Goal: Information Seeking & Learning: Learn about a topic

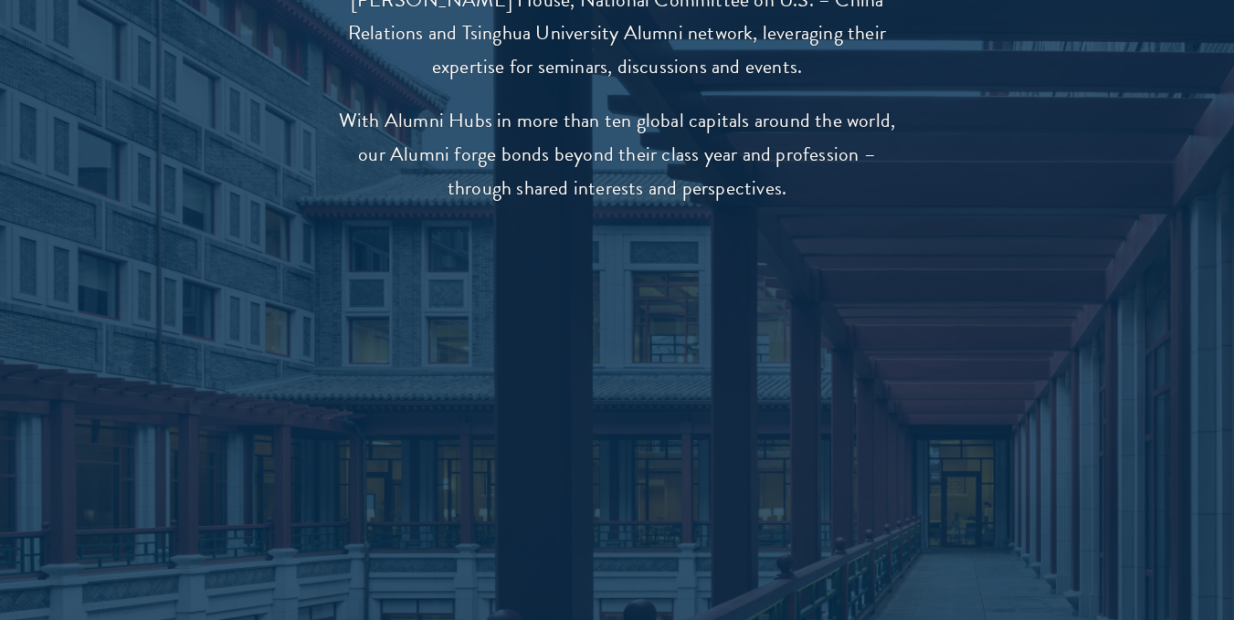
scroll to position [3591, 0]
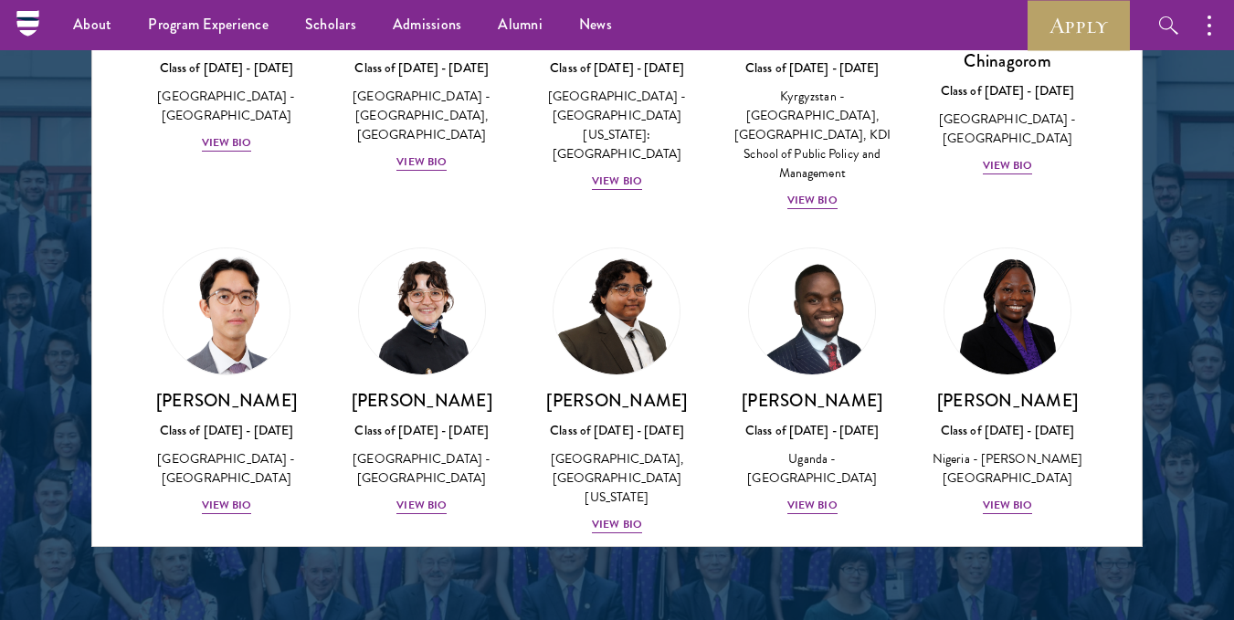
scroll to position [209, 0]
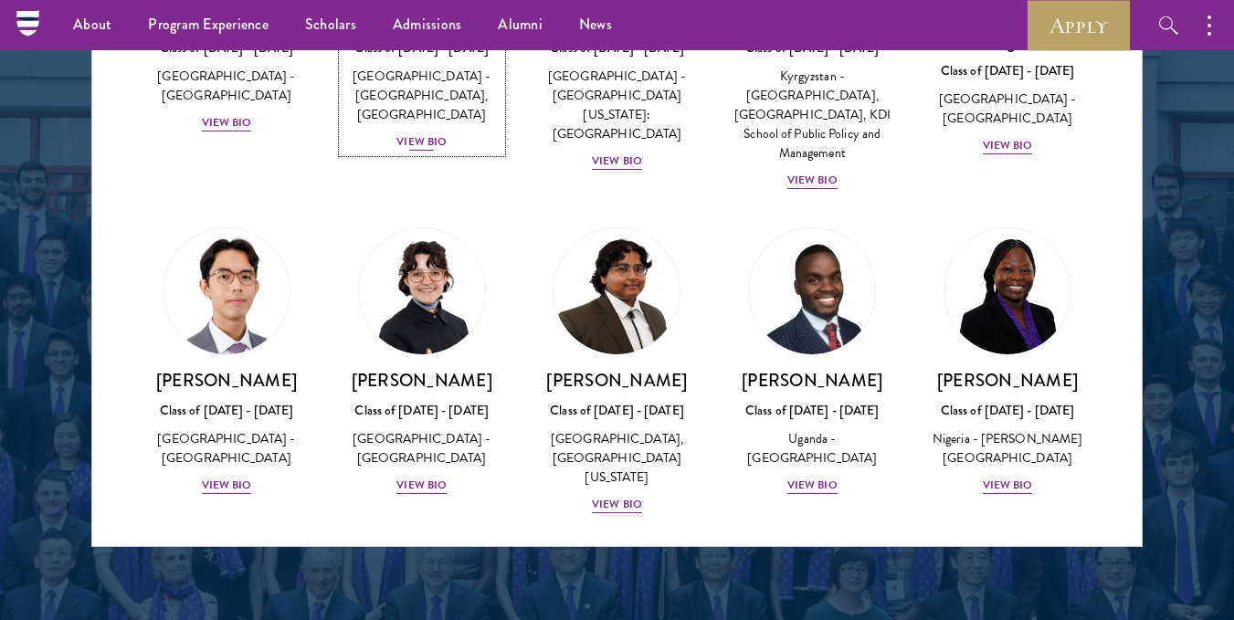
click at [411, 145] on div "View Bio" at bounding box center [421, 141] width 50 height 17
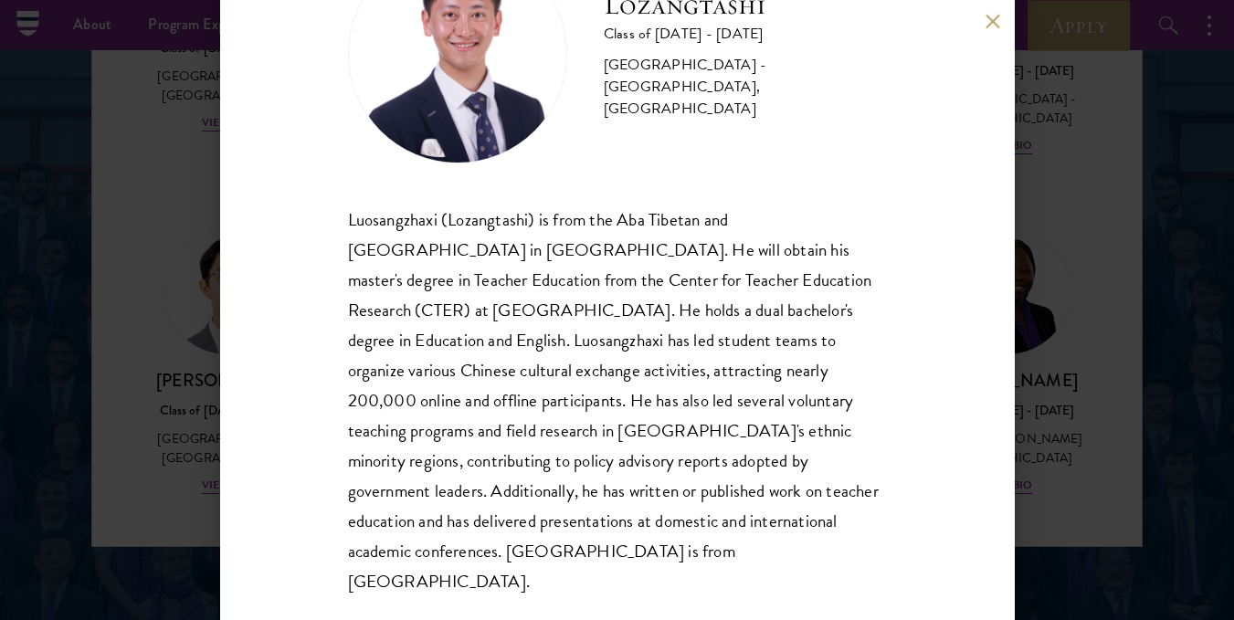
scroll to position [111, 0]
click at [326, 209] on div "Lozangtashi Class of 2025 - 2026 China - South-Central Minzu University, Beijin…" at bounding box center [617, 310] width 795 height 620
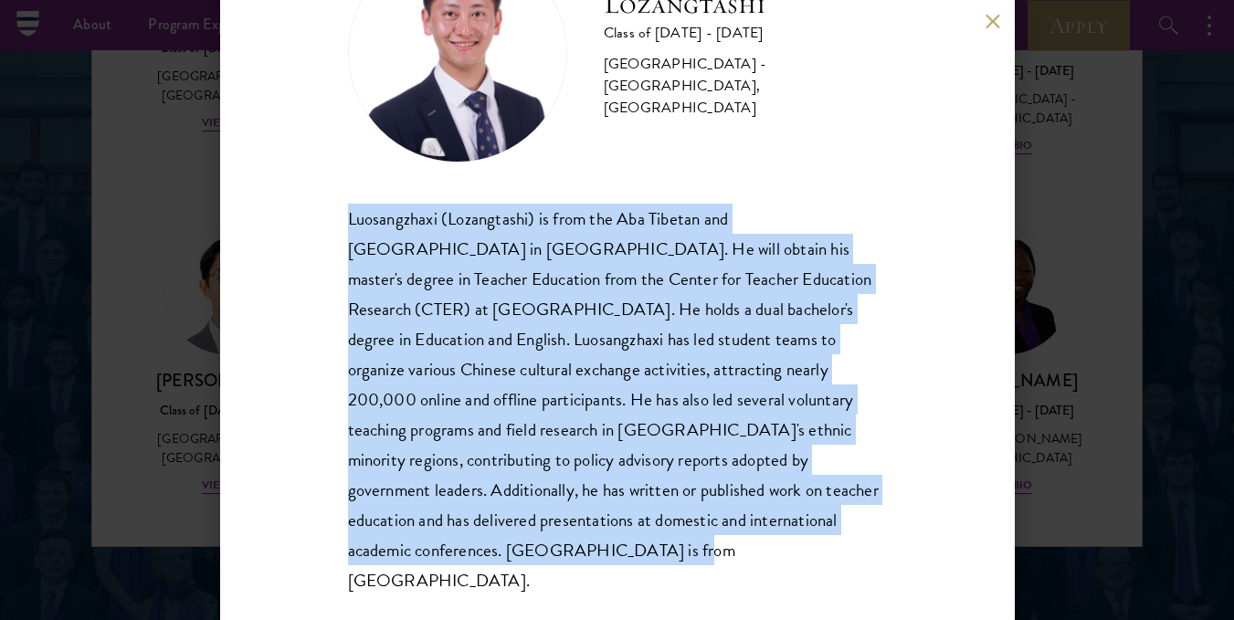
scroll to position [112, 0]
drag, startPoint x: 346, startPoint y: 213, endPoint x: 488, endPoint y: 573, distance: 386.8
click at [488, 573] on div "Lozangtashi Class of 2025 - 2026 China - South-Central Minzu University, Beijin…" at bounding box center [617, 310] width 795 height 620
copy div "Luosangzhaxi (Lozangtashi) is from the Aba Tibetan and Qiang Autonomous Prefect…"
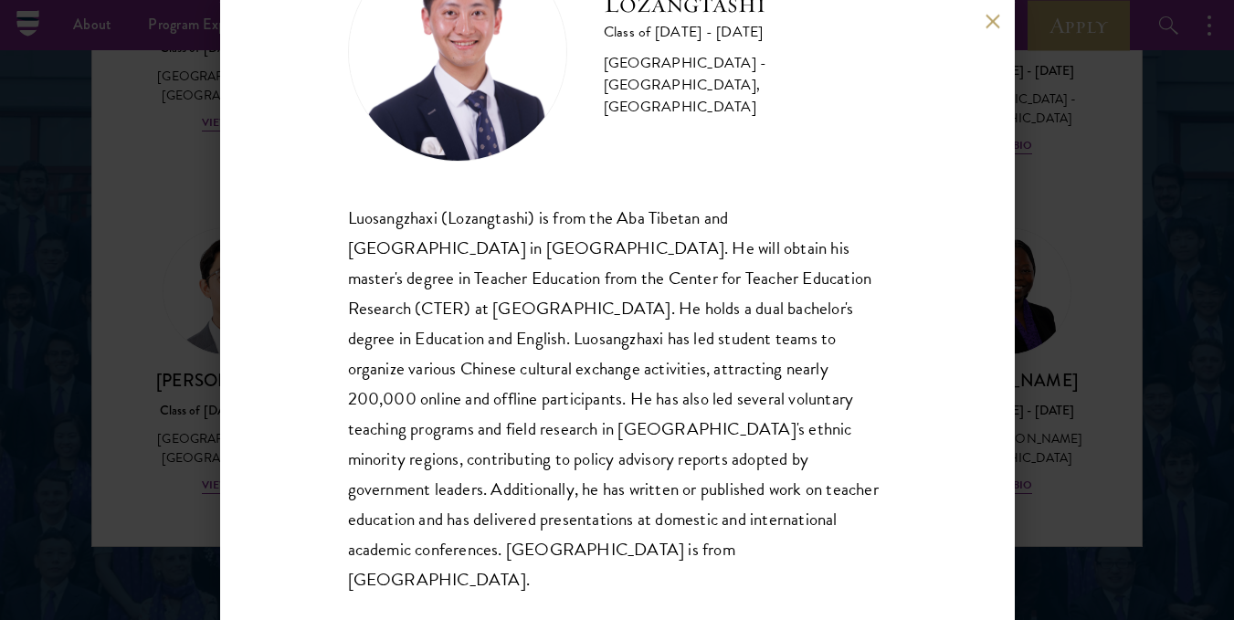
click at [1157, 153] on div "Lozangtashi Class of 2025 - 2026 China - South-Central Minzu University, Beijin…" at bounding box center [617, 310] width 1234 height 620
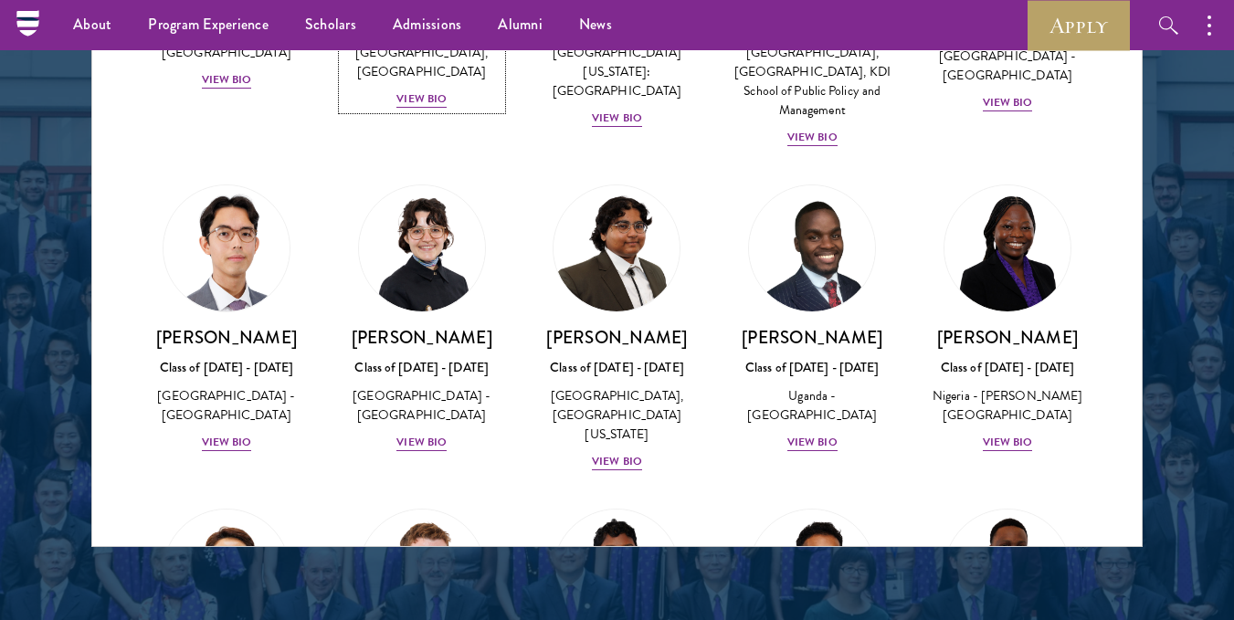
scroll to position [303, 0]
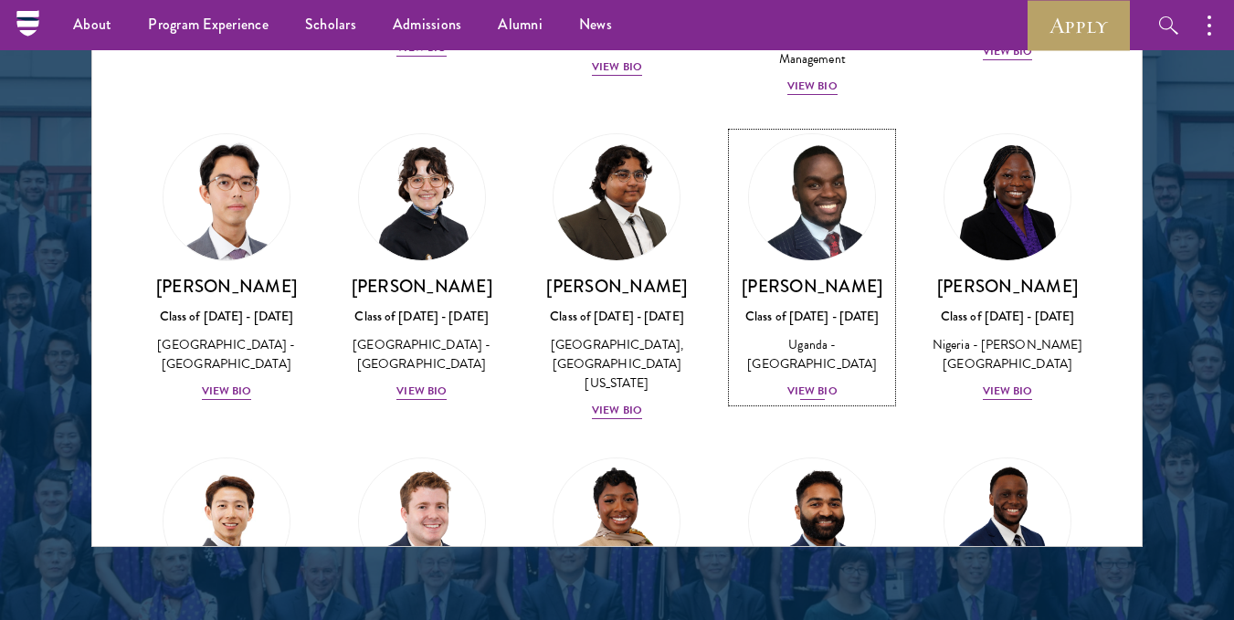
click at [810, 400] on div "View Bio" at bounding box center [812, 391] width 50 height 17
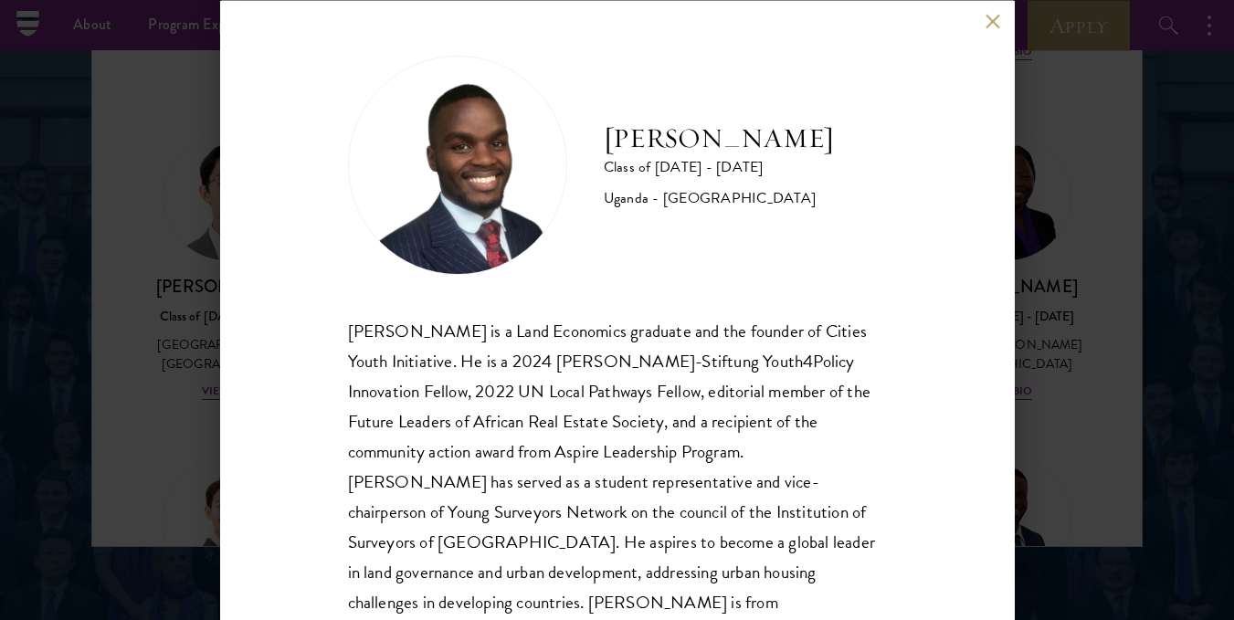
scroll to position [51, 0]
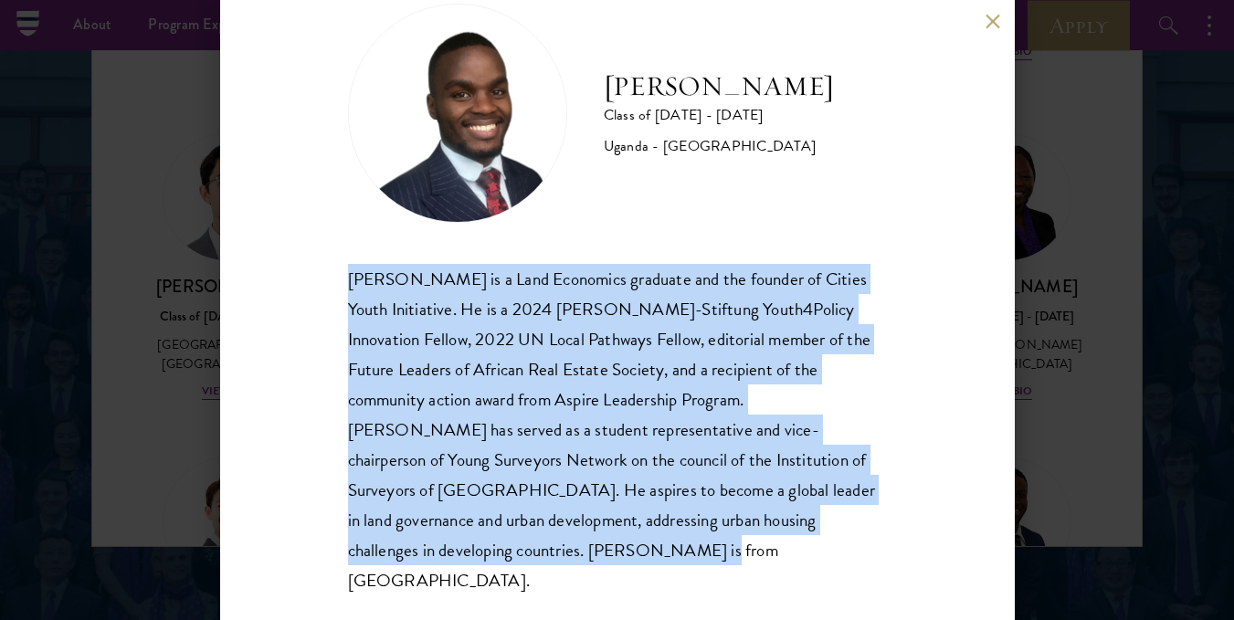
drag, startPoint x: 333, startPoint y: 287, endPoint x: 530, endPoint y: 601, distance: 370.6
click at [530, 601] on div "Emmanuel Akandwanaho Class of 2025 - 2026 Uganda - Makerere University Kampala …" at bounding box center [617, 310] width 795 height 620
copy div "Emmanuel Akandwanaho is a Land Economics graduate and the founder of Cities You…"
drag, startPoint x: 986, startPoint y: 25, endPoint x: 626, endPoint y: 0, distance: 360.8
click at [986, 25] on button at bounding box center [994, 22] width 16 height 16
